Goal: Task Accomplishment & Management: Manage account settings

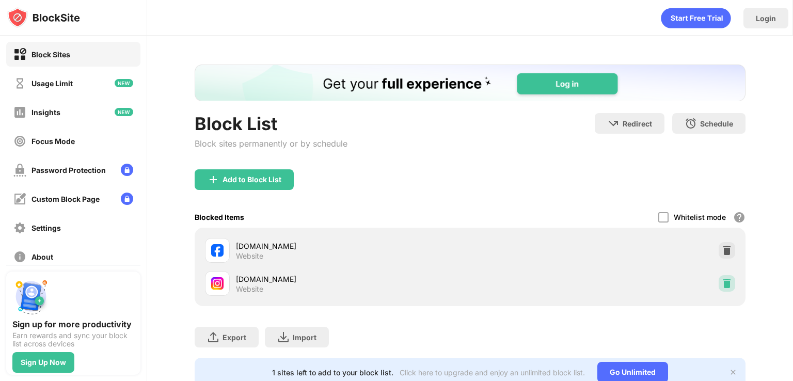
click at [722, 280] on img at bounding box center [727, 283] width 10 height 10
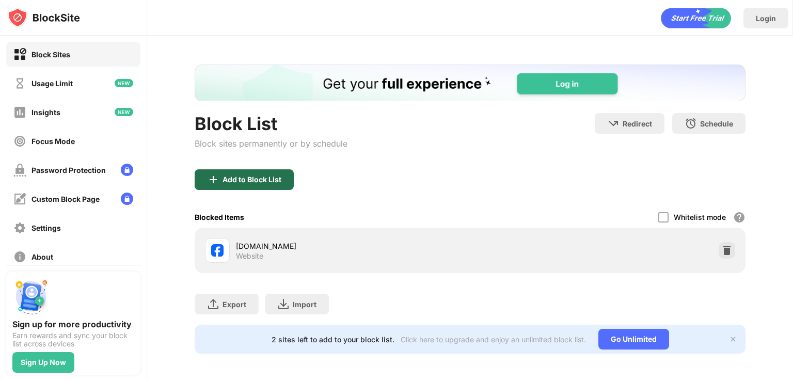
click at [250, 181] on div "Add to Block List" at bounding box center [252, 180] width 59 height 8
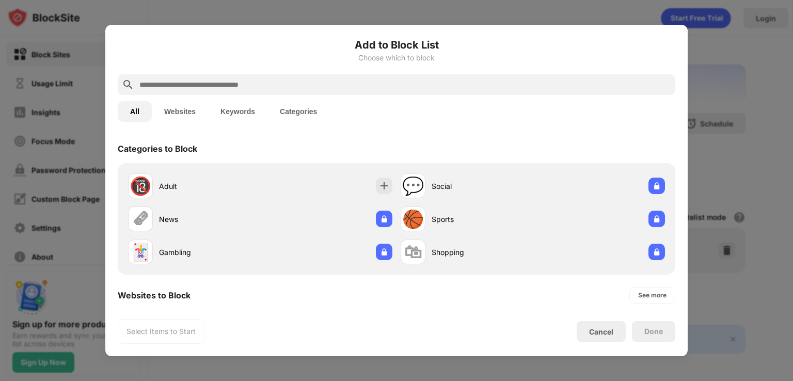
click at [182, 114] on button "Websites" at bounding box center [180, 111] width 56 height 21
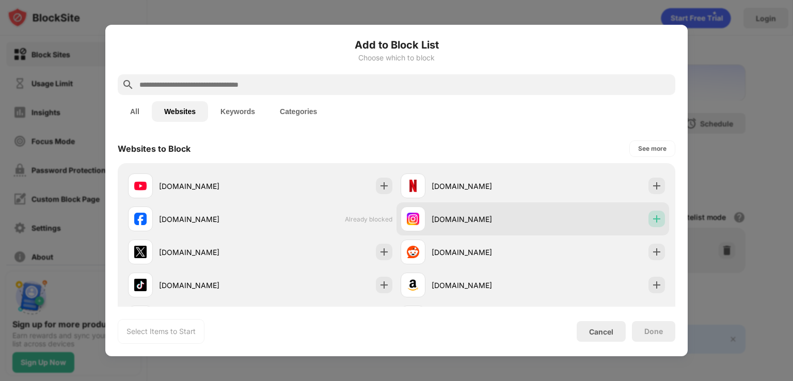
click at [653, 216] on img at bounding box center [657, 219] width 10 height 10
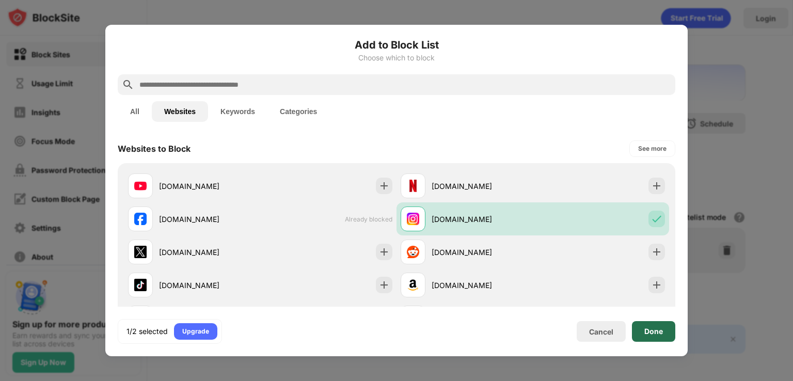
click at [650, 331] on div "Done" at bounding box center [654, 331] width 19 height 8
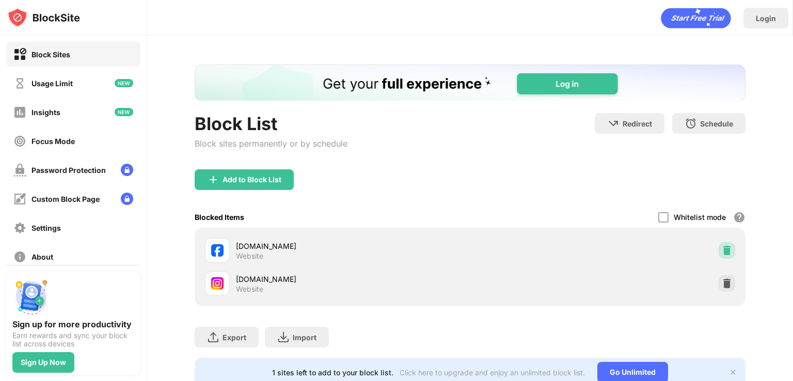
click at [722, 251] on img at bounding box center [727, 250] width 10 height 10
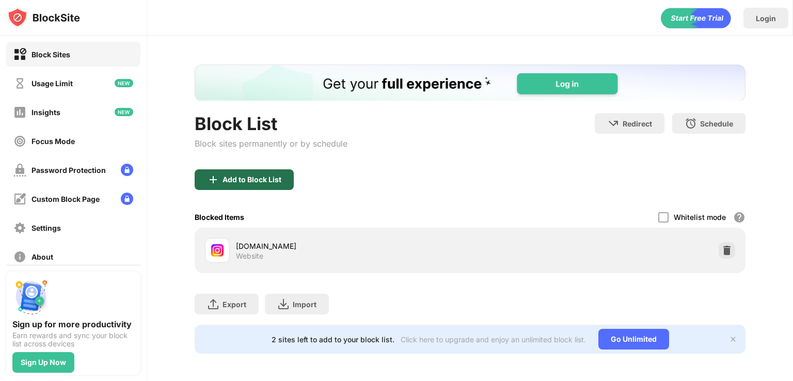
click at [264, 176] on div "Add to Block List" at bounding box center [252, 180] width 59 height 8
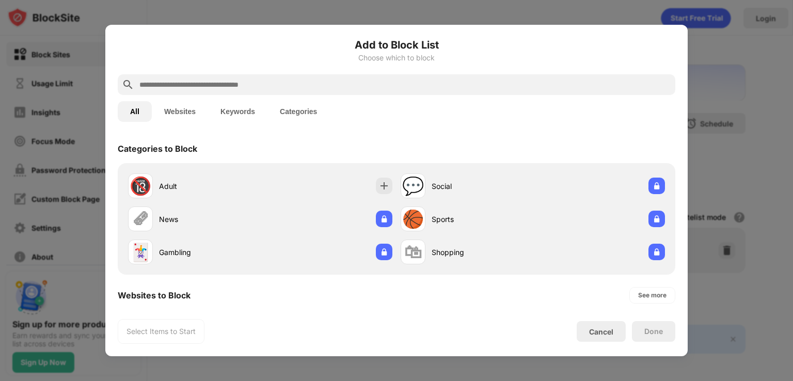
click at [203, 116] on button "Websites" at bounding box center [180, 111] width 56 height 21
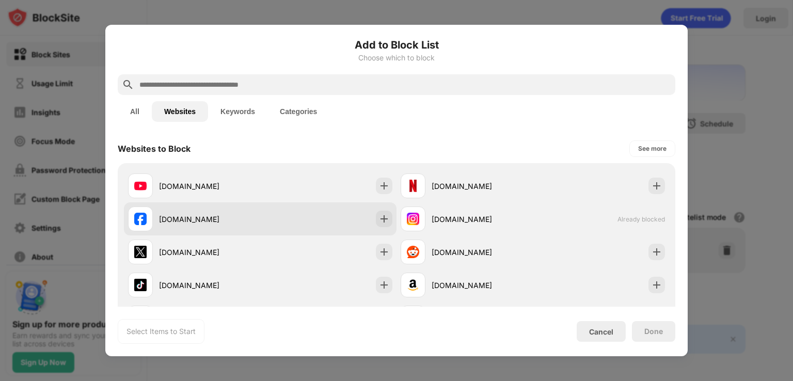
click at [182, 218] on div "[DOMAIN_NAME]" at bounding box center [209, 219] width 101 height 11
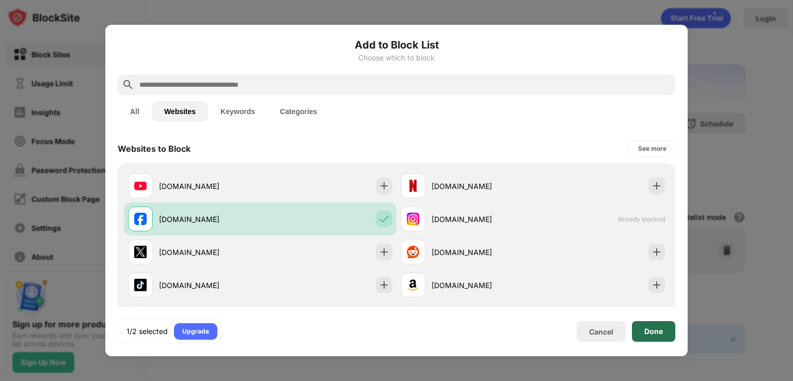
click at [670, 333] on div "Done" at bounding box center [653, 331] width 43 height 21
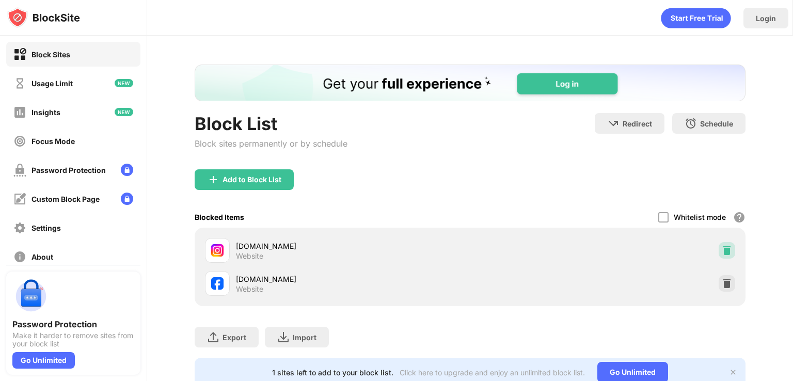
click at [722, 249] on img at bounding box center [727, 250] width 10 height 10
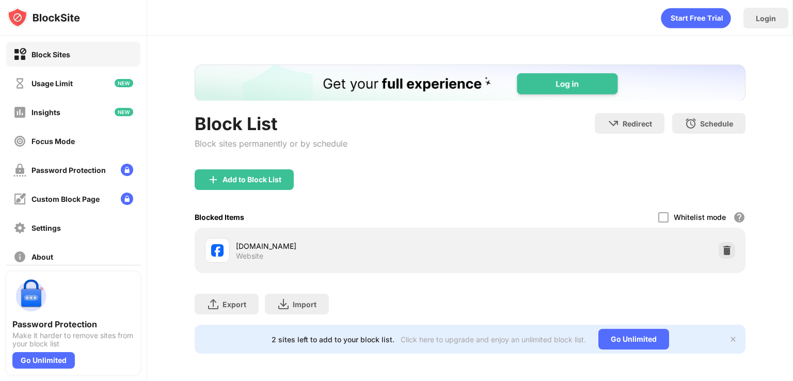
click at [216, 186] on div "Add to Block List" at bounding box center [244, 179] width 99 height 21
click at [239, 180] on body "Block Sites Usage Limit Insights Focus Mode Password Protection Custom Block Pa…" at bounding box center [396, 190] width 793 height 381
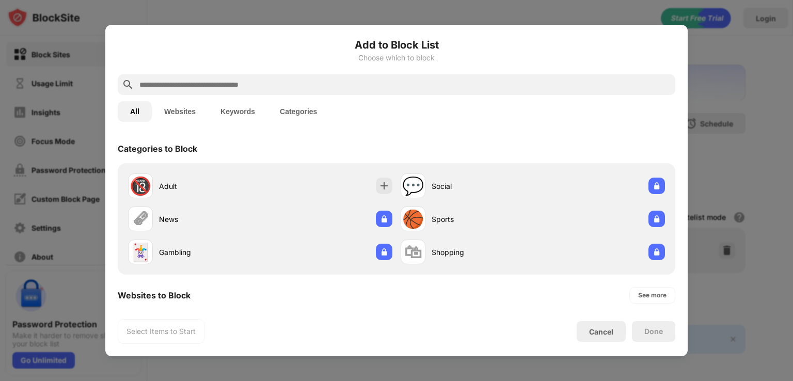
click at [183, 113] on button "Websites" at bounding box center [180, 111] width 56 height 21
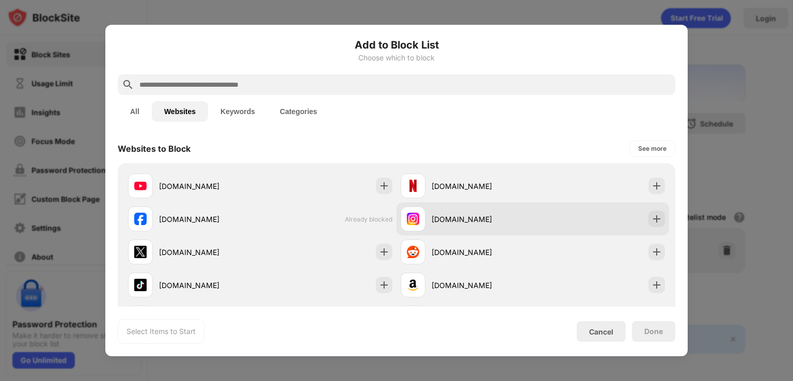
click at [575, 219] on div "[DOMAIN_NAME]" at bounding box center [533, 218] width 273 height 33
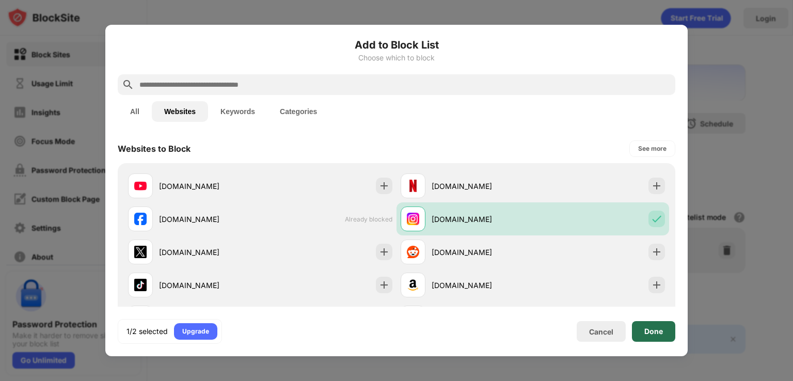
click at [651, 330] on div "Done" at bounding box center [654, 331] width 19 height 8
